Goal: Task Accomplishment & Management: Use online tool/utility

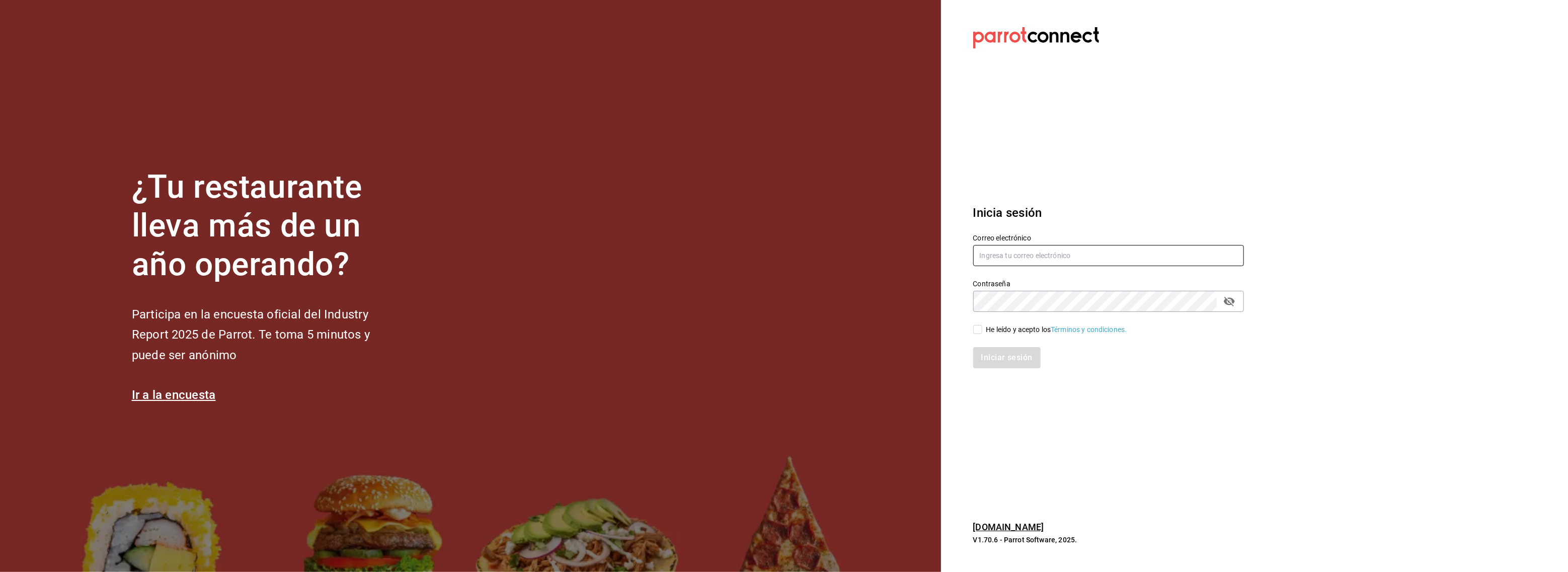
click at [1003, 255] on input "text" at bounding box center [1108, 256] width 271 height 21
type input "[EMAIL_ADDRESS][DOMAIN_NAME]"
click at [979, 330] on input "He leído y acepto los Términos y condiciones." at bounding box center [978, 329] width 9 height 9
checkbox input "true"
click at [1029, 351] on button "Iniciar sesión" at bounding box center [1007, 357] width 68 height 21
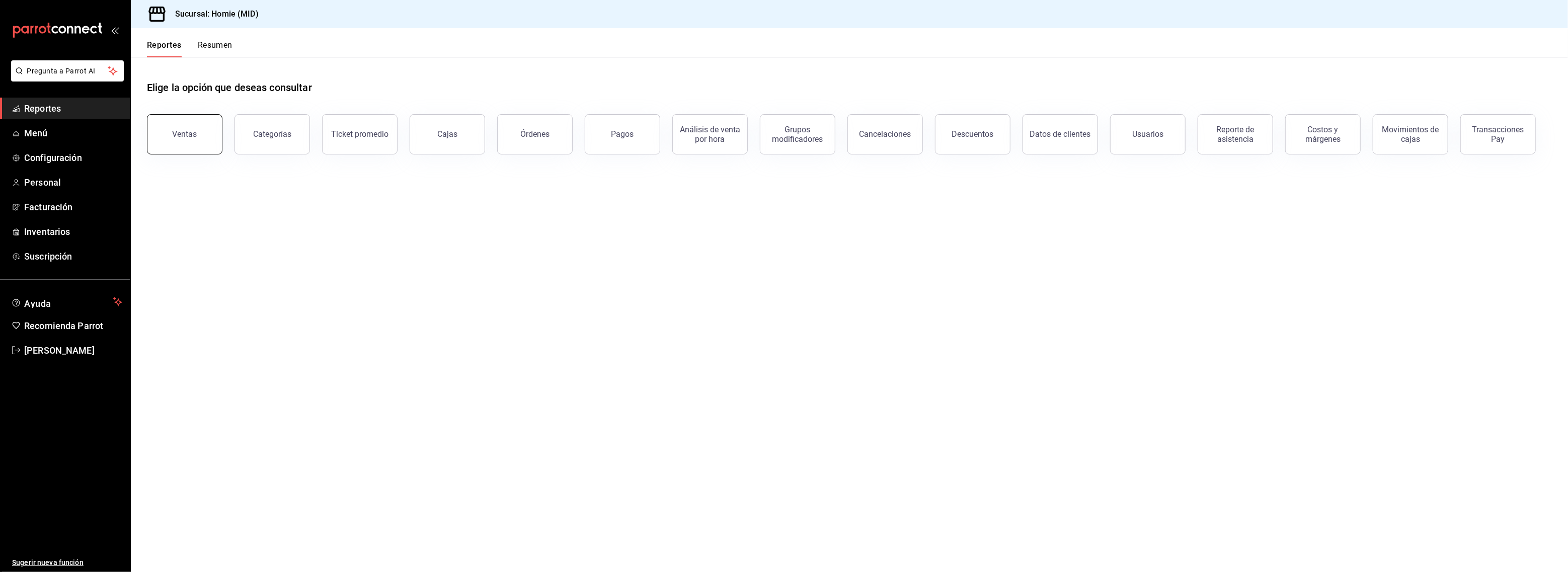
click at [189, 134] on div "Ventas" at bounding box center [185, 134] width 25 height 10
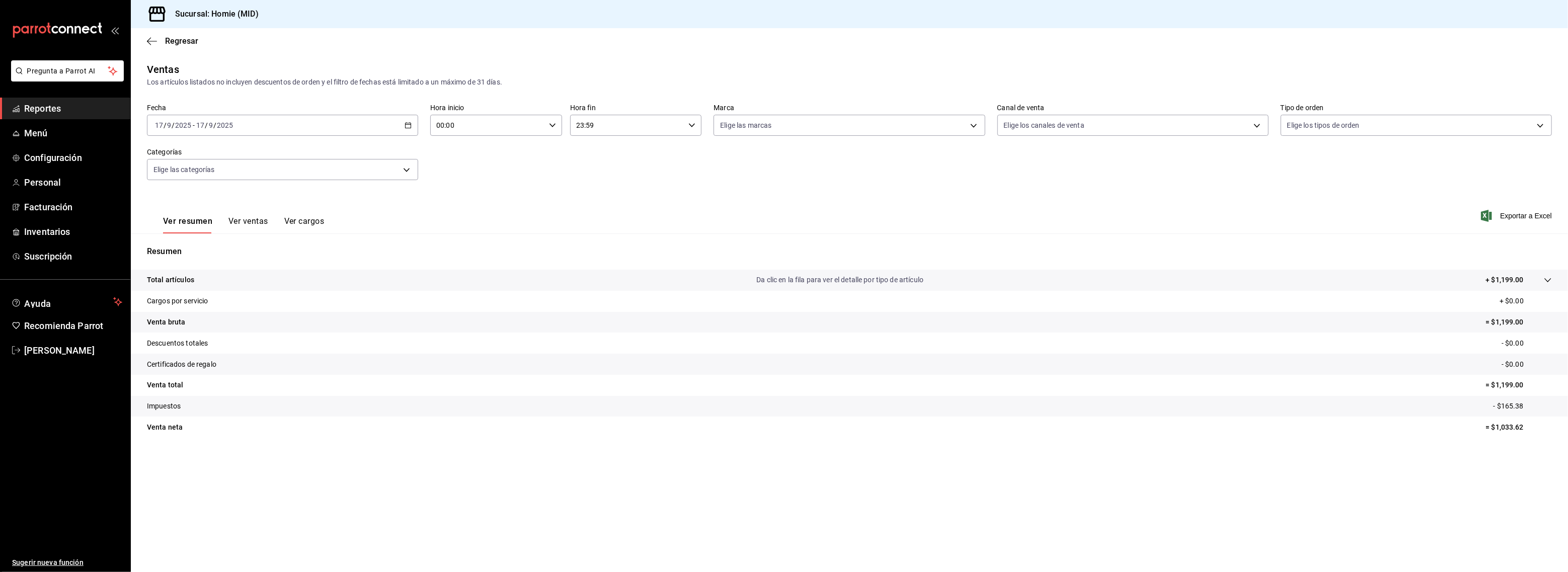
click at [237, 218] on button "Ver ventas" at bounding box center [248, 225] width 40 height 17
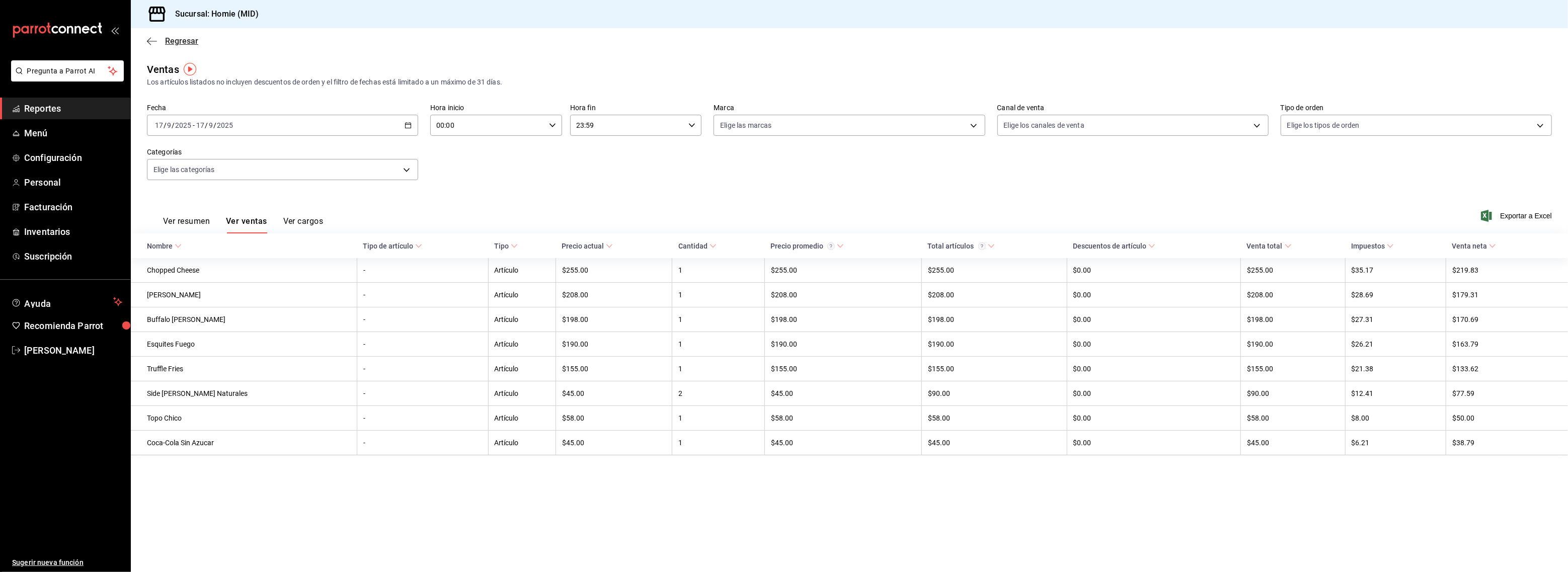
click at [170, 40] on span "Regresar" at bounding box center [181, 41] width 33 height 10
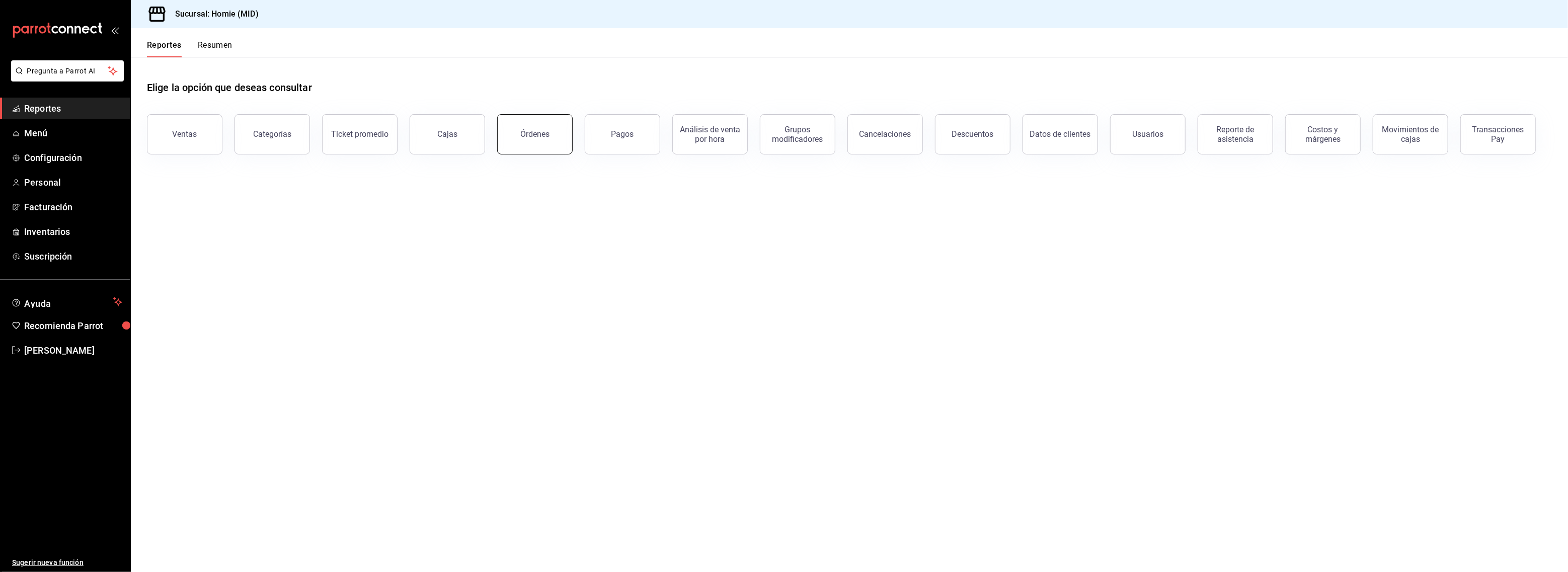
click at [539, 136] on div "Órdenes" at bounding box center [535, 134] width 29 height 10
